Goal: Browse casually

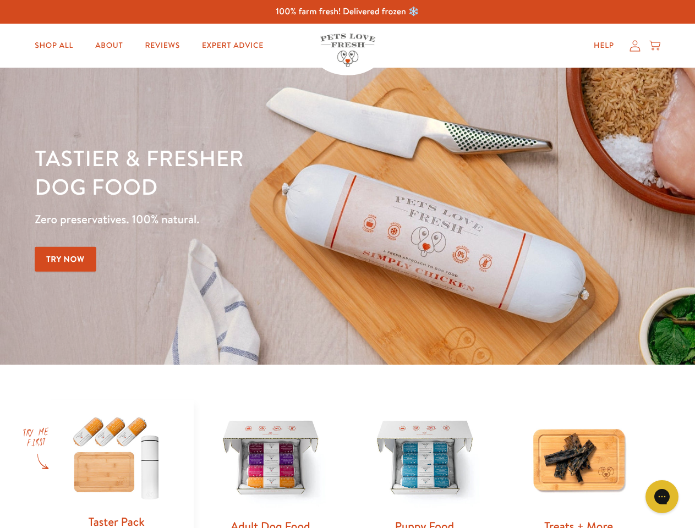
click at [347, 264] on div "Tastier & fresher dog food Zero preservatives. 100% natural. Try Now" at bounding box center [243, 216] width 417 height 145
click at [662, 497] on icon "Gorgias live chat" at bounding box center [661, 496] width 10 height 10
